Goal: Information Seeking & Learning: Find specific fact

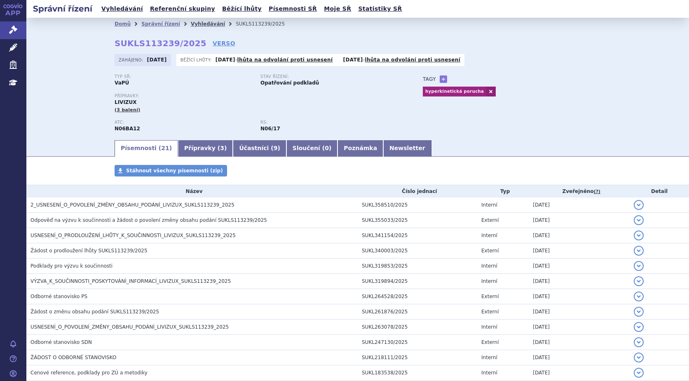
click at [191, 21] on link "Vyhledávání" at bounding box center [208, 24] width 34 height 6
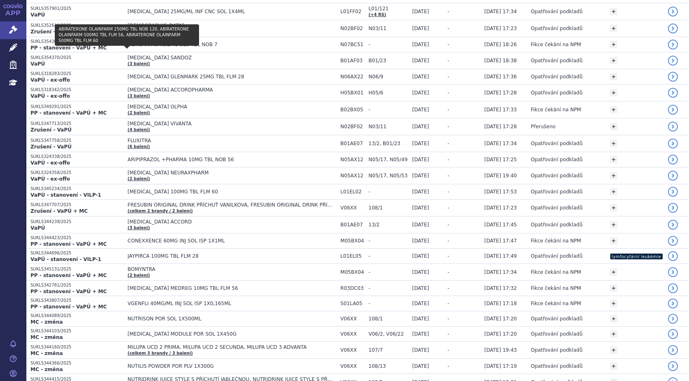
scroll to position [591, 0]
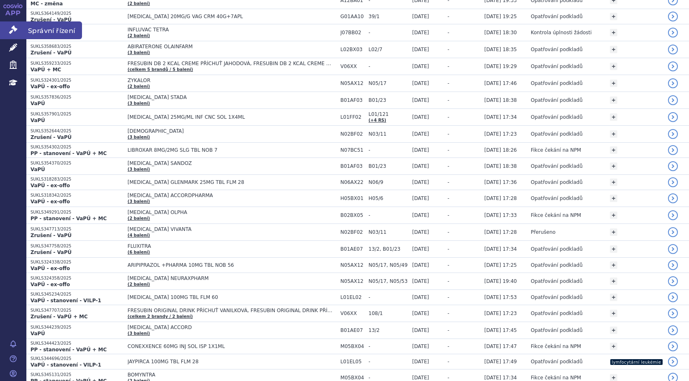
click at [15, 31] on icon at bounding box center [13, 30] width 8 height 8
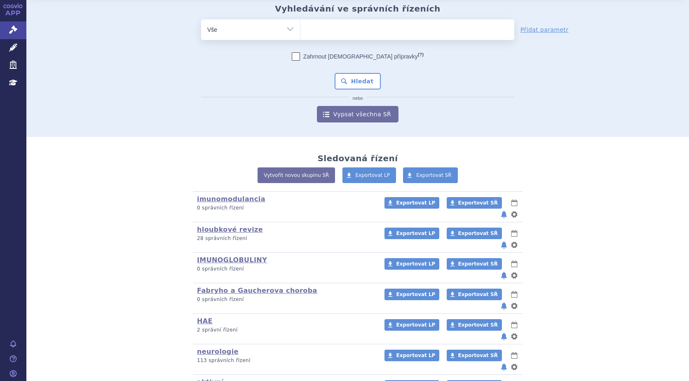
scroll to position [41, 0]
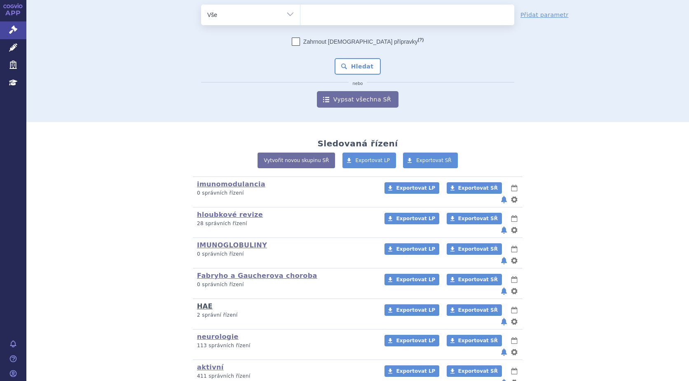
click at [200, 302] on link "HAE" at bounding box center [205, 306] width 16 height 8
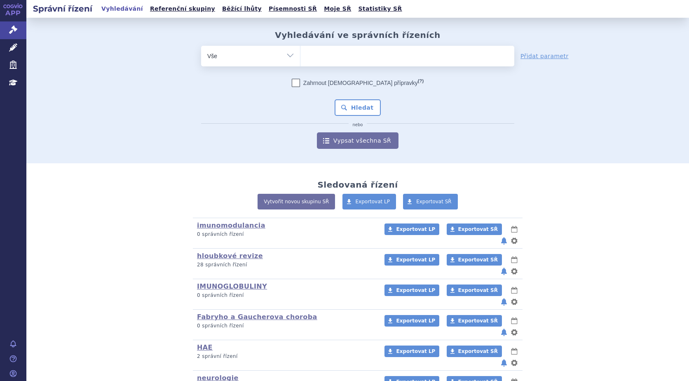
scroll to position [73, 0]
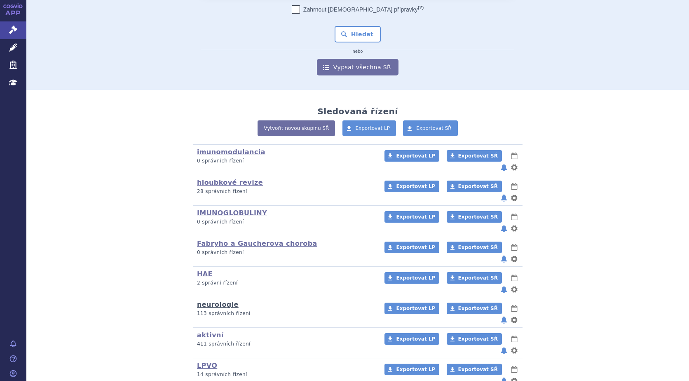
click at [217, 300] on link "neurologie" at bounding box center [218, 304] width 42 height 8
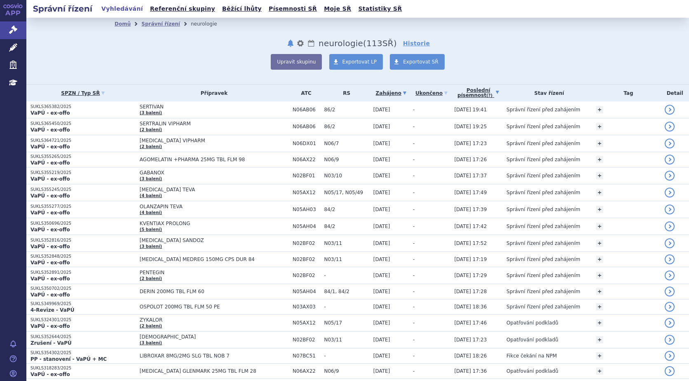
click at [479, 94] on link "Poslední písemnost (?)" at bounding box center [478, 92] width 48 height 17
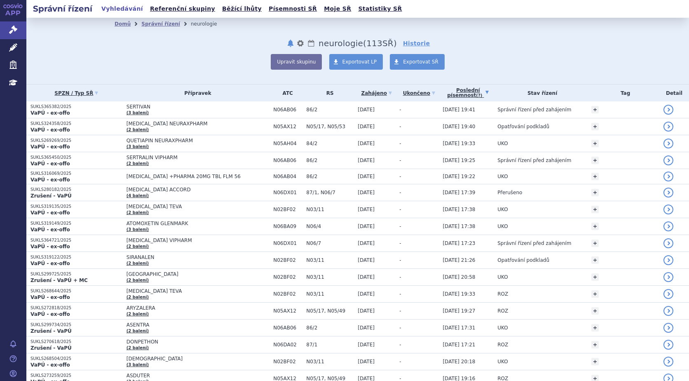
click at [465, 92] on link "Poslední písemnost (?)" at bounding box center [467, 92] width 51 height 17
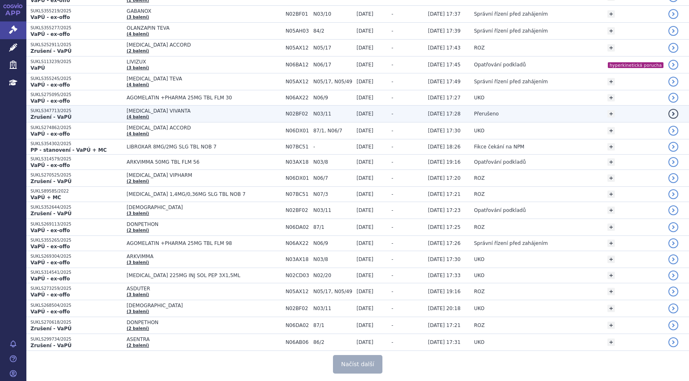
scroll to position [1442, 0]
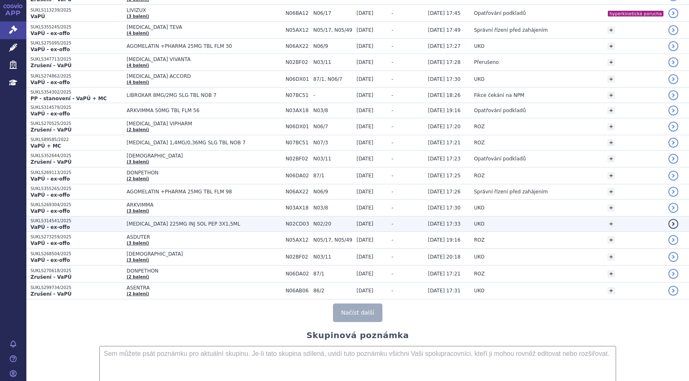
click at [137, 226] on span "[MEDICAL_DATA] 225MG INJ SOL PEP 3X1,5ML" at bounding box center [203, 224] width 155 height 6
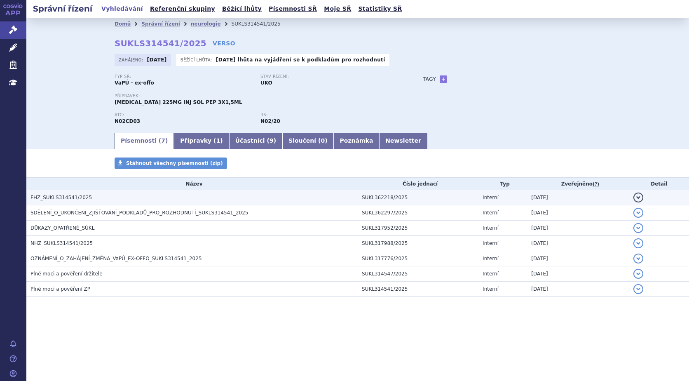
click at [47, 196] on span "FHZ_SUKLS314541/2025" at bounding box center [60, 197] width 61 height 6
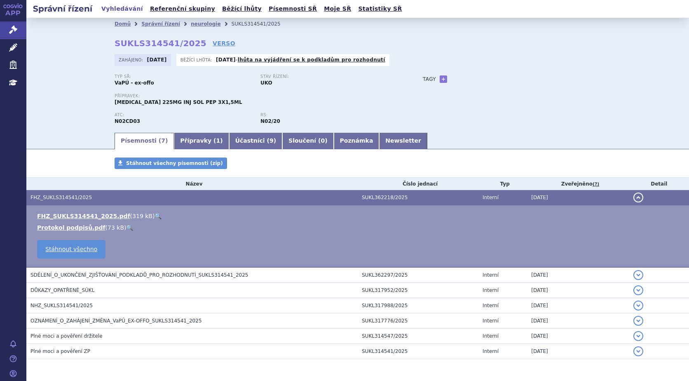
click at [154, 214] on link "🔍" at bounding box center [157, 216] width 7 height 7
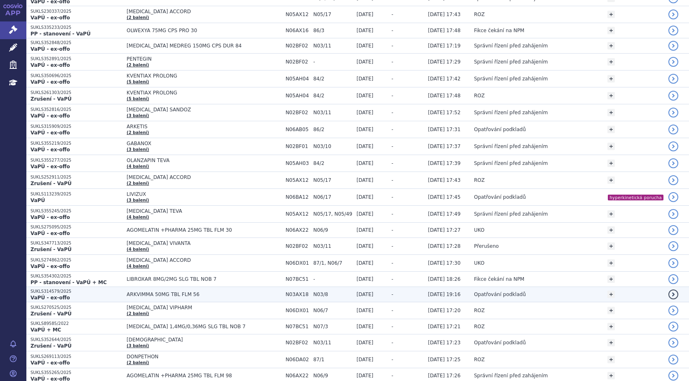
scroll to position [1277, 0]
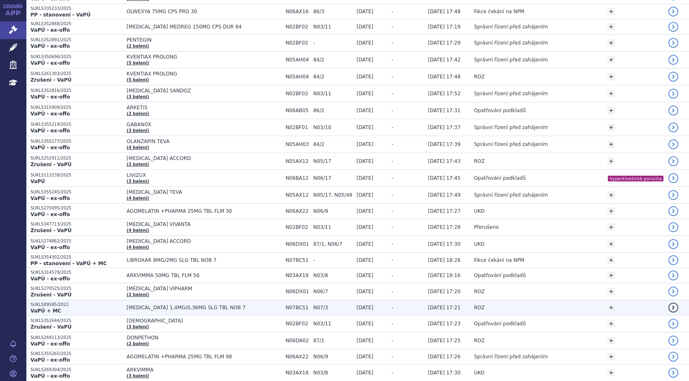
click at [140, 309] on span "[MEDICAL_DATA] 1,4MG/0,36MG SLG TBL NOB 7" at bounding box center [203, 307] width 155 height 6
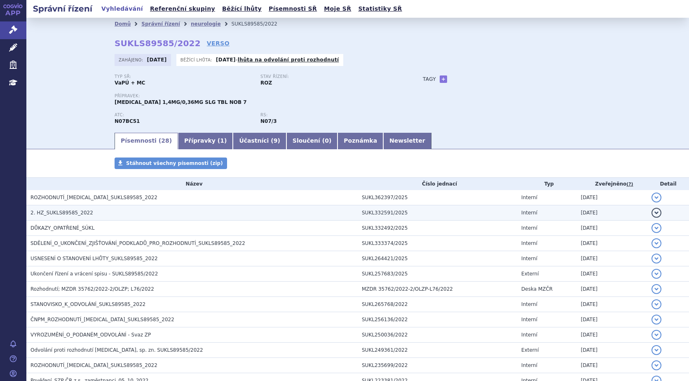
click at [68, 209] on h3 "2. HZ_SUKLS89585_2022" at bounding box center [193, 212] width 327 height 8
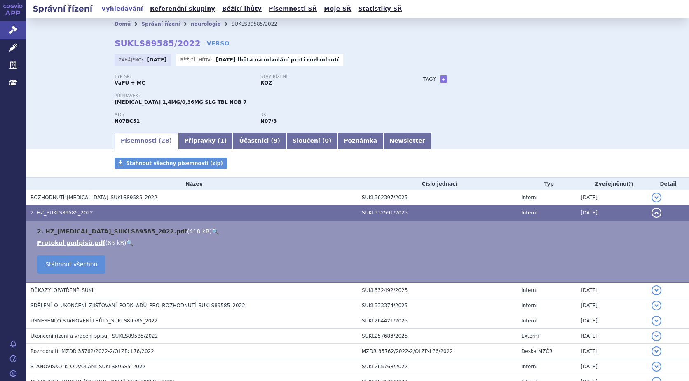
click at [72, 229] on link "2. HZ_[MEDICAL_DATA]_SUKLS89585_2022.pdf" at bounding box center [112, 231] width 150 height 7
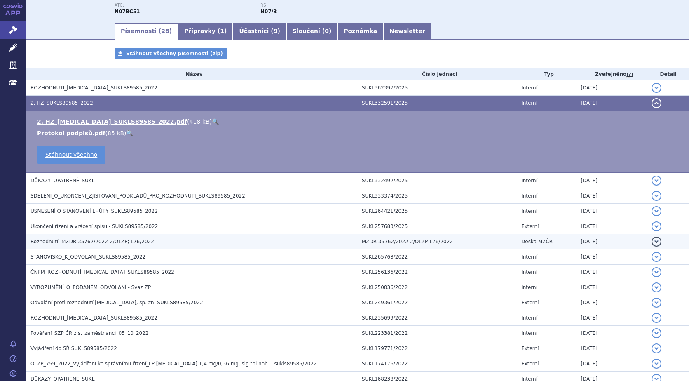
scroll to position [124, 0]
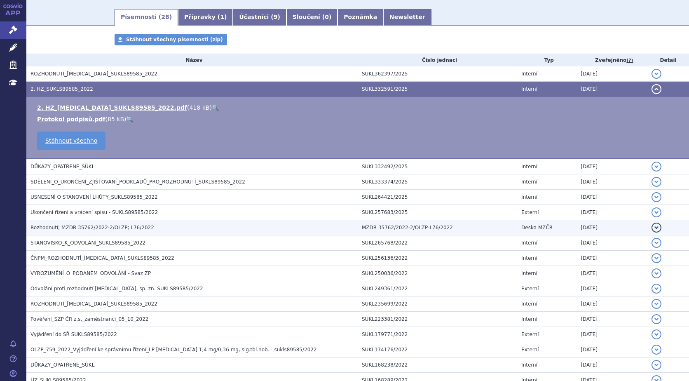
click at [70, 226] on span "Rozhodnutí; MZDR 35762/2022-2/OLZP; L76/2022" at bounding box center [92, 227] width 124 height 6
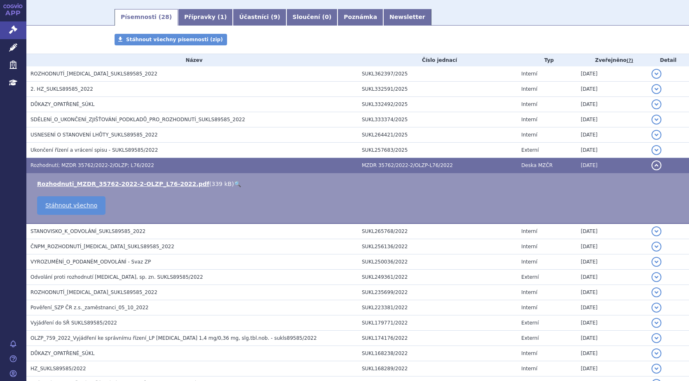
click at [234, 181] on link "🔍" at bounding box center [237, 183] width 7 height 7
